Goal: Task Accomplishment & Management: Manage account settings

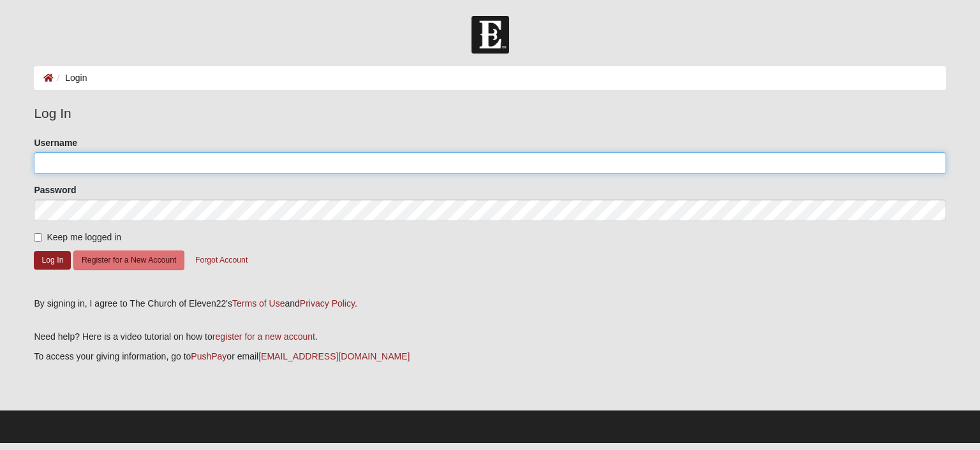
click at [146, 160] on input "Username" at bounding box center [490, 163] width 912 height 22
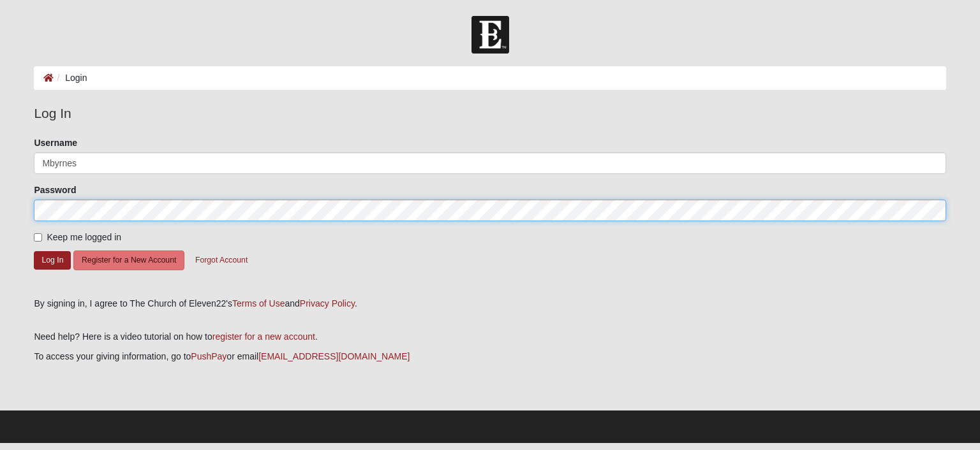
click at [34, 251] on button "Log In" at bounding box center [52, 260] width 37 height 19
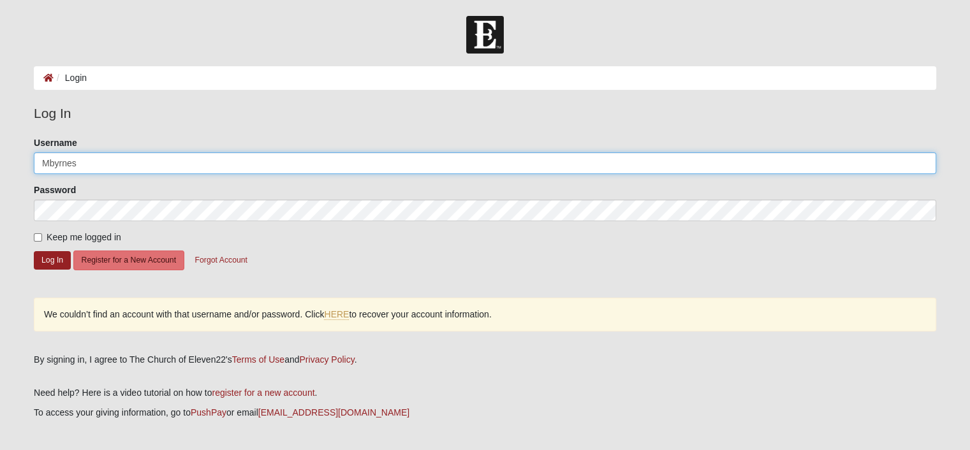
click at [50, 165] on input "Mbyrnes" at bounding box center [485, 163] width 903 height 22
type input "[PERSON_NAME]"
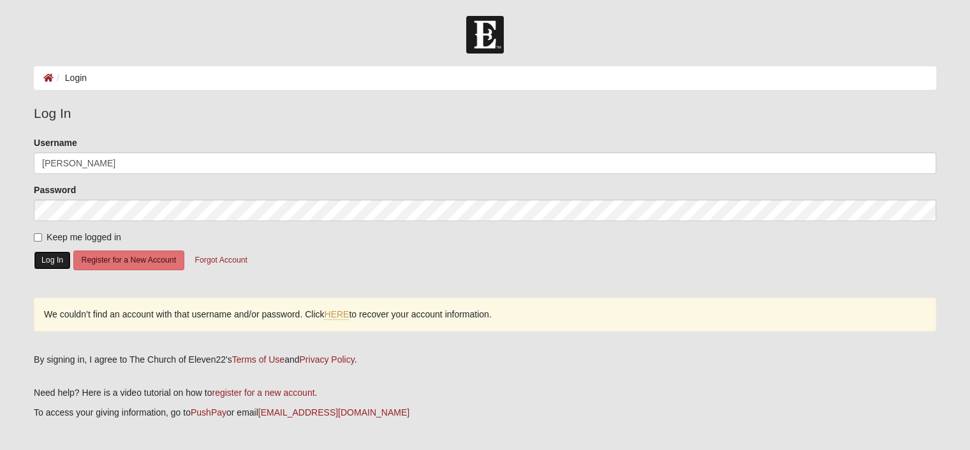
click at [57, 253] on button "Log In" at bounding box center [52, 260] width 37 height 19
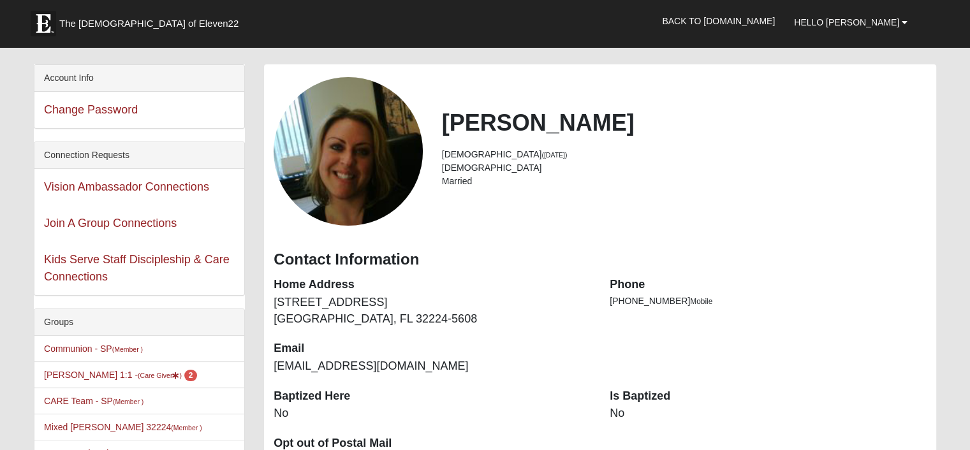
scroll to position [64, 0]
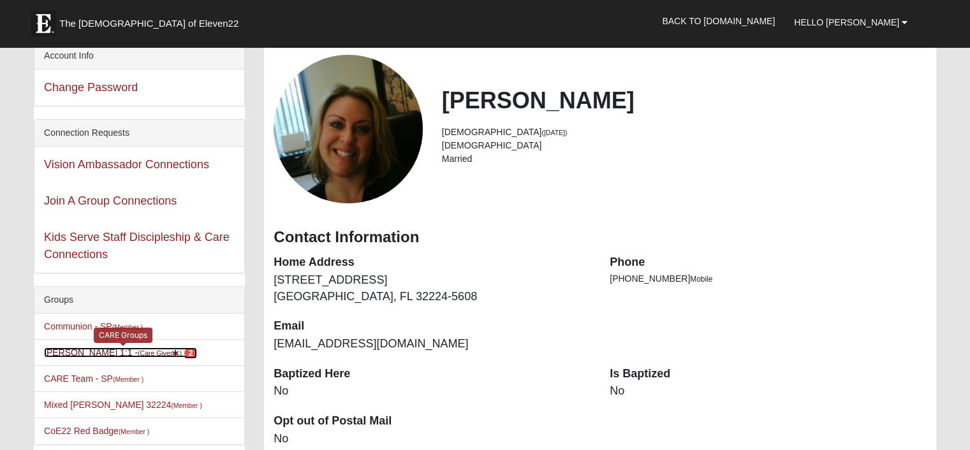
click at [76, 352] on link "Melinda Augustine 1:1 - (Care Giver ) 2" at bounding box center [120, 353] width 153 height 10
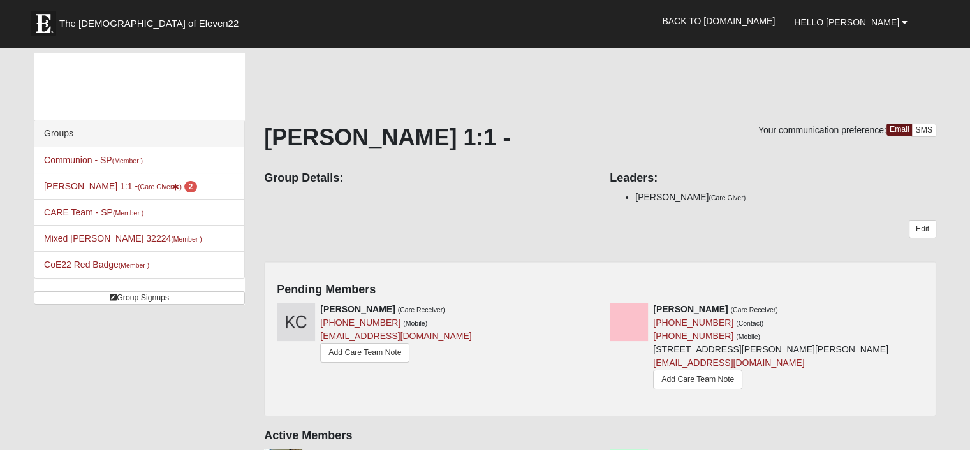
scroll to position [64, 0]
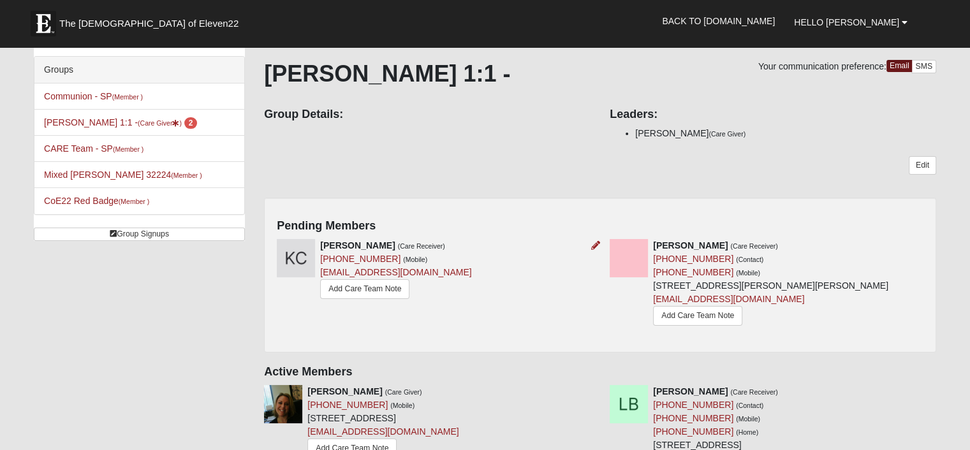
click at [590, 242] on div at bounding box center [593, 245] width 14 height 13
click at [597, 246] on icon at bounding box center [595, 245] width 9 height 9
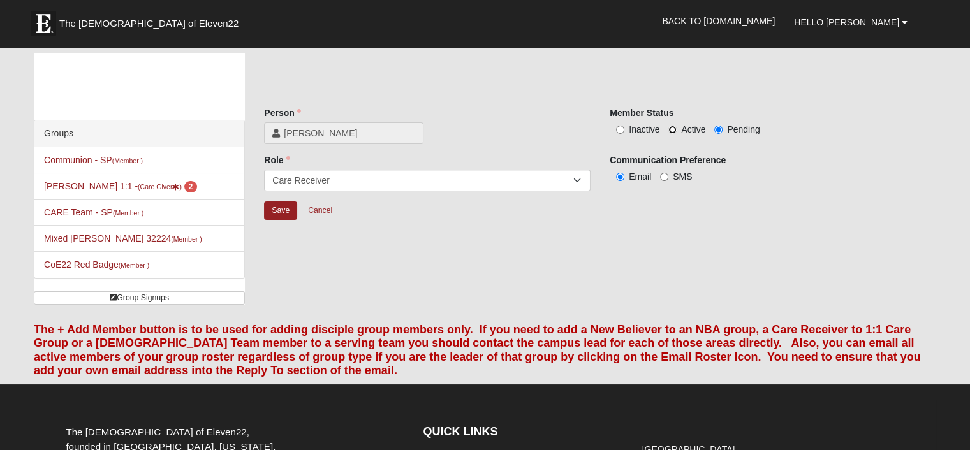
click at [673, 127] on input "Active" at bounding box center [673, 130] width 8 height 8
radio input "true"
click at [666, 174] on input "SMS" at bounding box center [664, 177] width 8 height 8
radio input "true"
click at [276, 206] on input "Save" at bounding box center [280, 211] width 33 height 19
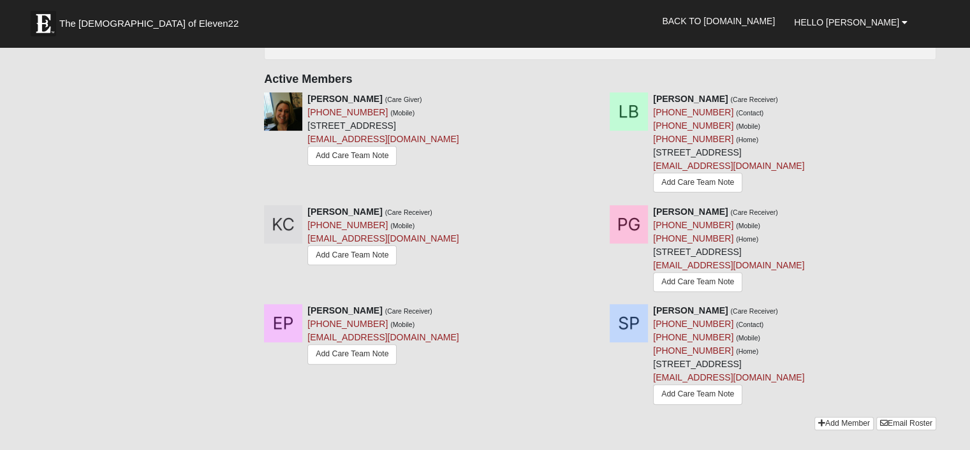
scroll to position [255, 0]
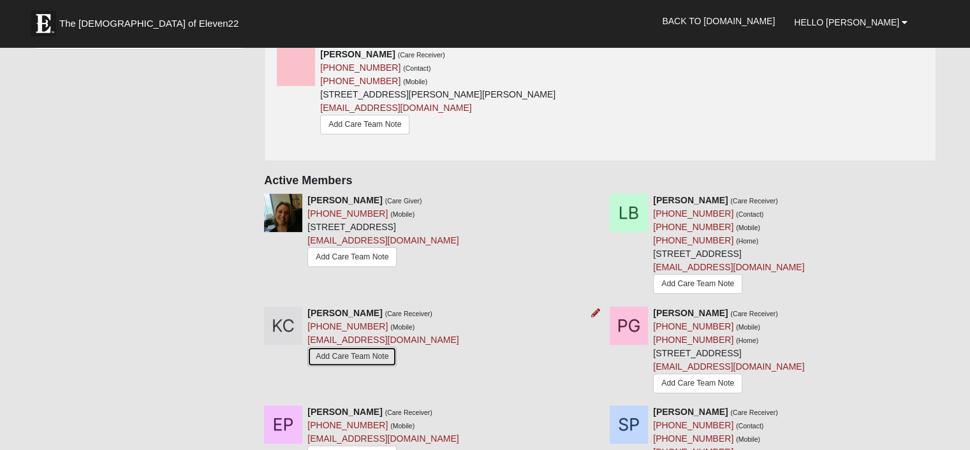
click at [332, 357] on link "Add Care Team Note" at bounding box center [352, 357] width 89 height 20
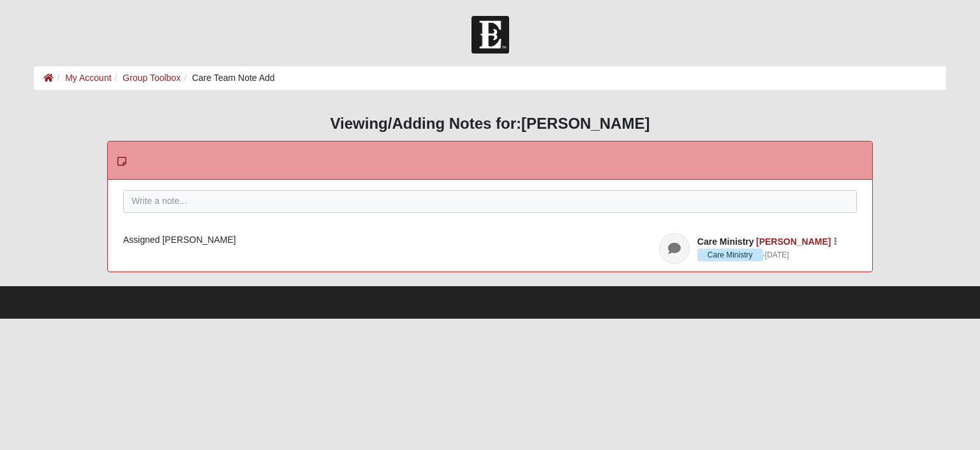
click at [293, 183] on div "Please correct the following: Pin to Top Save Note Care Ministry April Terrell …" at bounding box center [490, 226] width 764 height 92
click at [288, 205] on div at bounding box center [490, 219] width 732 height 56
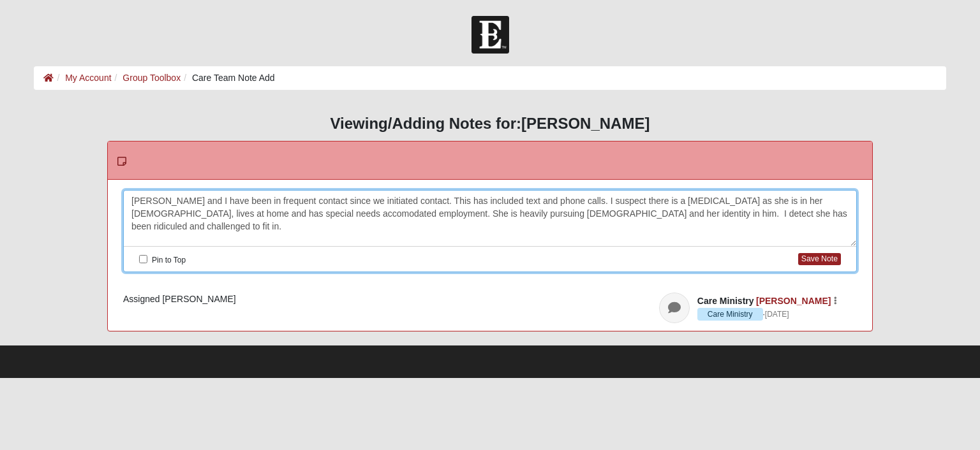
click at [403, 197] on div "Kendra and I have been in frequent contact since we initiated contact. This has…" at bounding box center [490, 219] width 732 height 56
drag, startPoint x: 381, startPoint y: 209, endPoint x: 431, endPoint y: 215, distance: 50.8
click at [383, 209] on div "Kendra and I have been in frequent contact since we initiated contact on July 1…" at bounding box center [490, 219] width 732 height 56
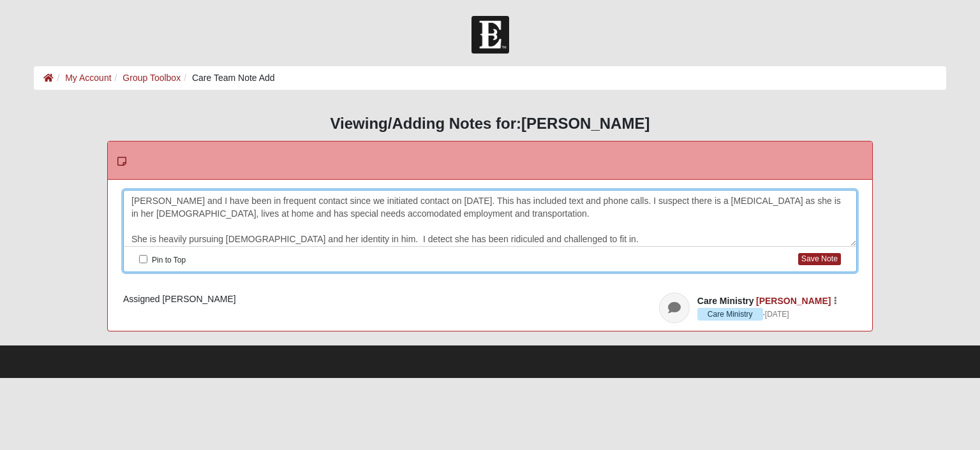
scroll to position [3, 0]
click at [605, 239] on div "Kendra and I have been in frequent contact since we initiated contact on July 1…" at bounding box center [490, 219] width 732 height 56
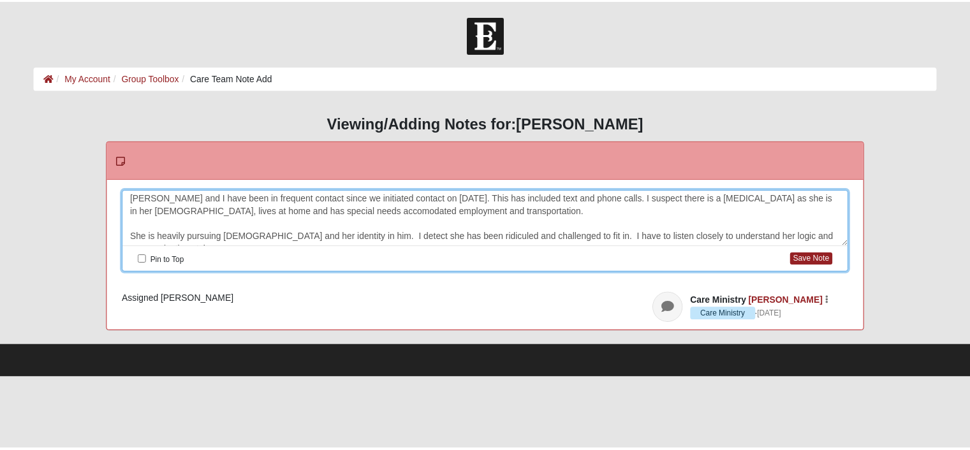
scroll to position [10, 0]
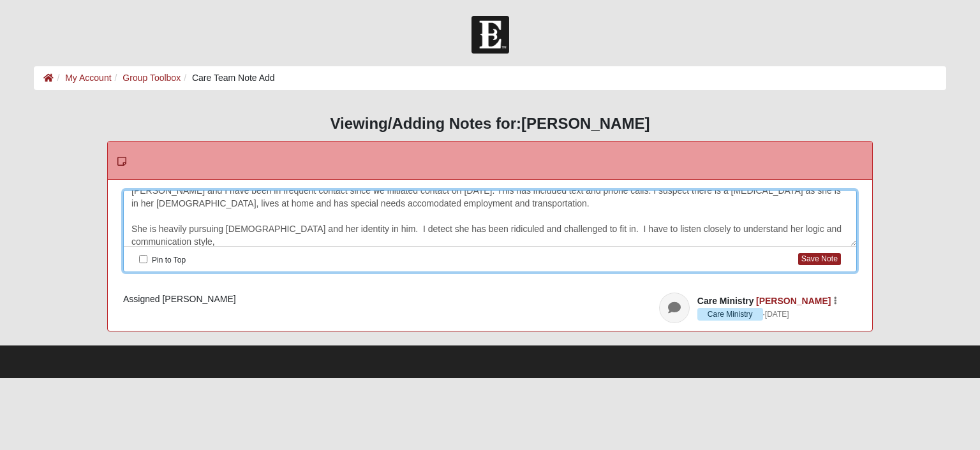
click at [567, 229] on div "Kendra and I have been in frequent contact since we initiated contact on July 1…" at bounding box center [490, 219] width 732 height 56
click at [821, 255] on button "Save Note" at bounding box center [819, 259] width 43 height 12
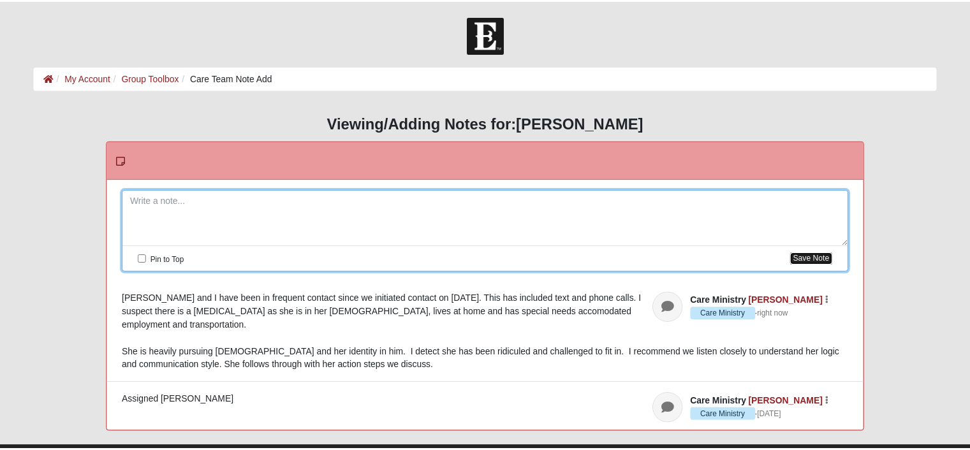
scroll to position [0, 0]
